Goal: Task Accomplishment & Management: Use online tool/utility

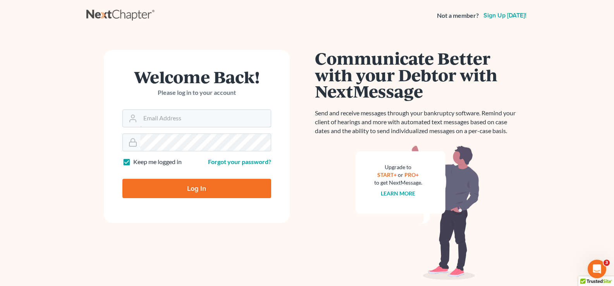
type input "[EMAIL_ADDRESS][DOMAIN_NAME]"
click at [230, 195] on input "Log In" at bounding box center [196, 188] width 149 height 19
type input "Thinking..."
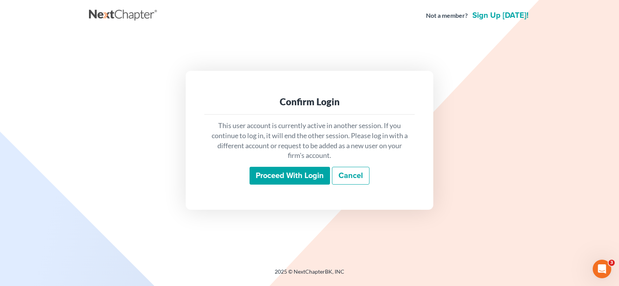
click at [283, 175] on input "Proceed with login" at bounding box center [290, 176] width 81 height 18
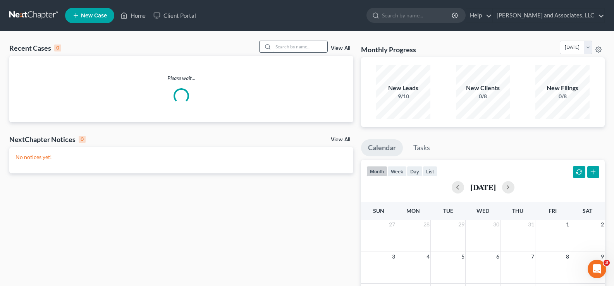
click at [299, 50] on input "search" at bounding box center [300, 46] width 54 height 11
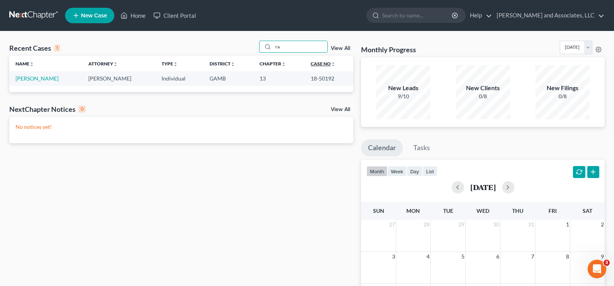
type input "r"
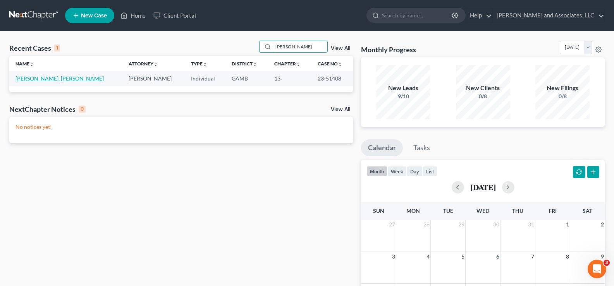
type input "[PERSON_NAME]"
click at [41, 80] on link "[PERSON_NAME], [PERSON_NAME]" at bounding box center [59, 78] width 88 height 7
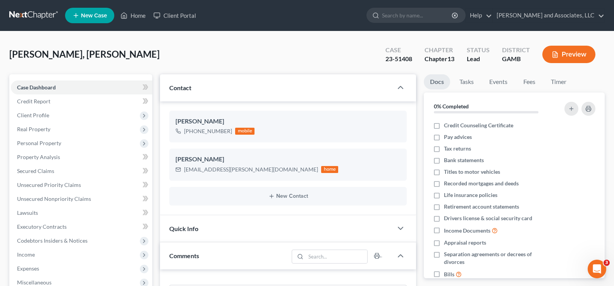
scroll to position [2655, 0]
click at [44, 171] on span "Secured Claims" at bounding box center [35, 171] width 37 height 7
